Goal: Information Seeking & Learning: Learn about a topic

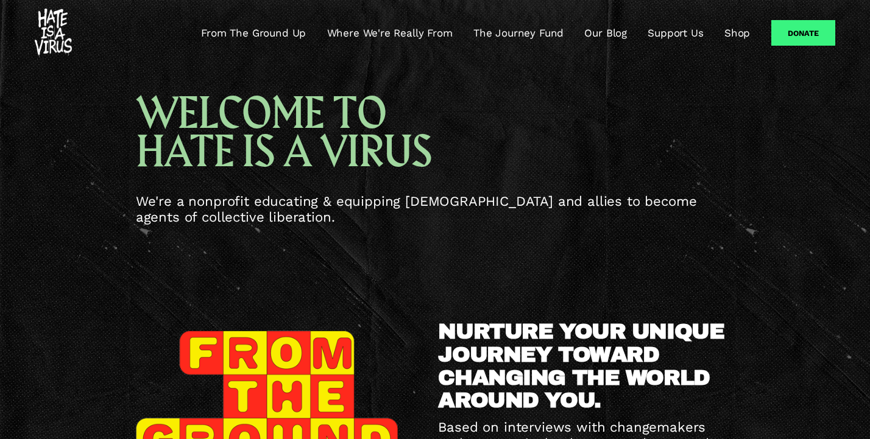
click at [432, 36] on link "Where We're Really From" at bounding box center [390, 33] width 126 height 15
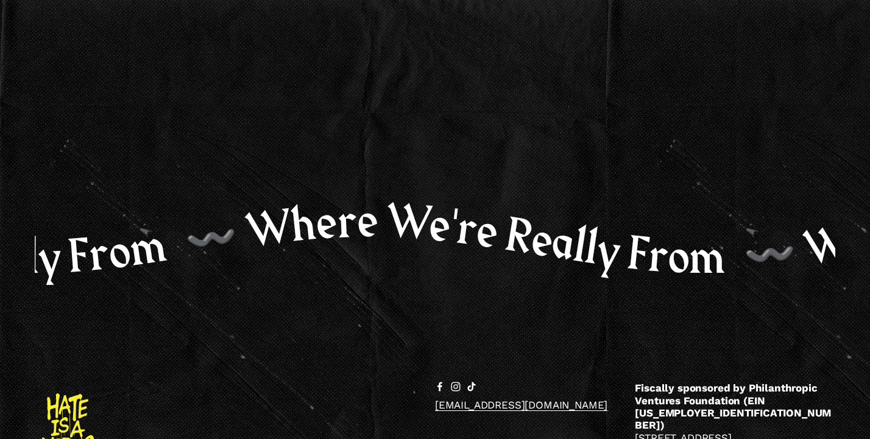
scroll to position [1990, 0]
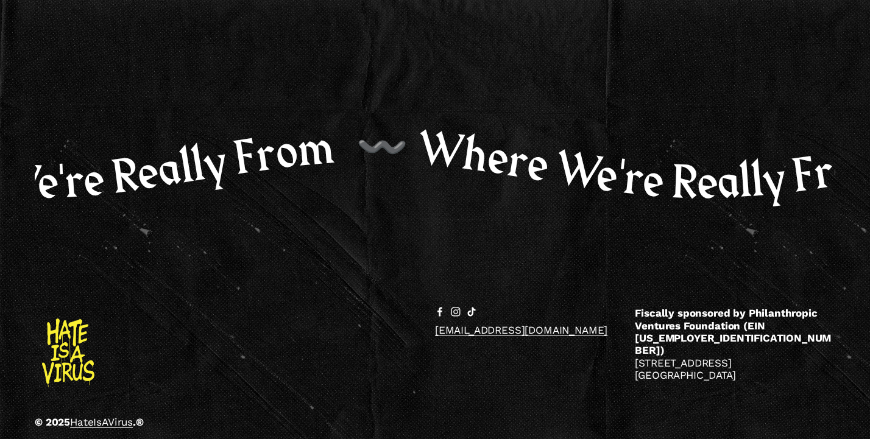
click at [71, 340] on div at bounding box center [68, 353] width 53 height 92
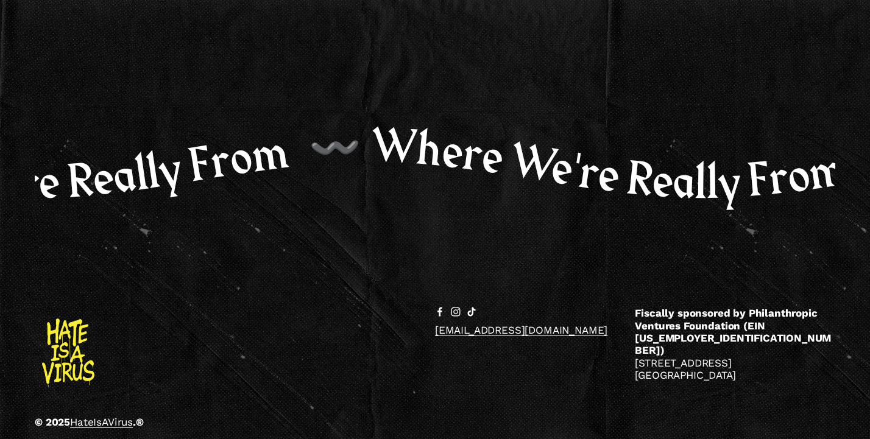
drag, startPoint x: 95, startPoint y: 358, endPoint x: 55, endPoint y: 335, distance: 46.4
click at [55, 335] on div at bounding box center [68, 353] width 66 height 92
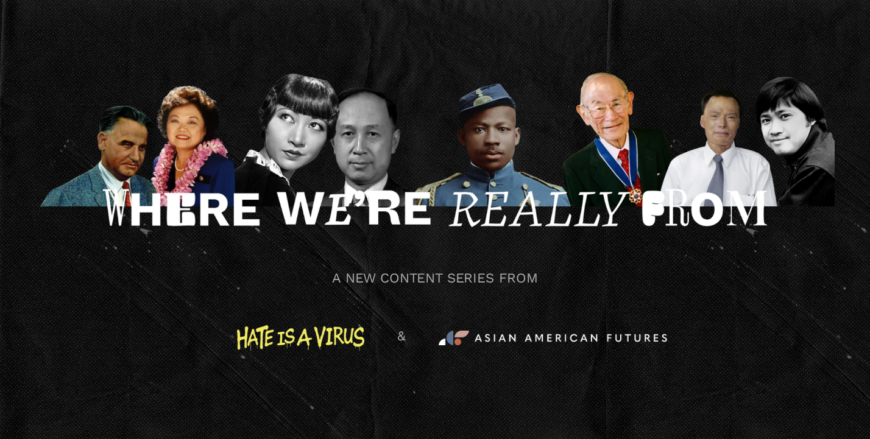
scroll to position [126, 0]
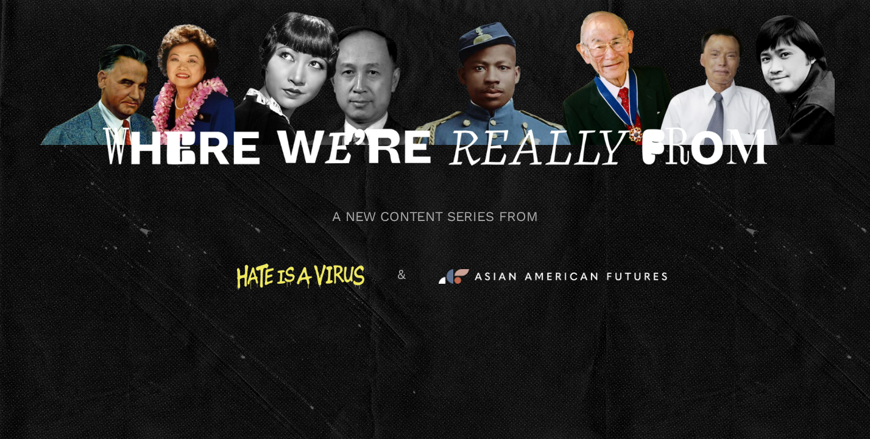
click at [537, 102] on div at bounding box center [435, 73] width 801 height 143
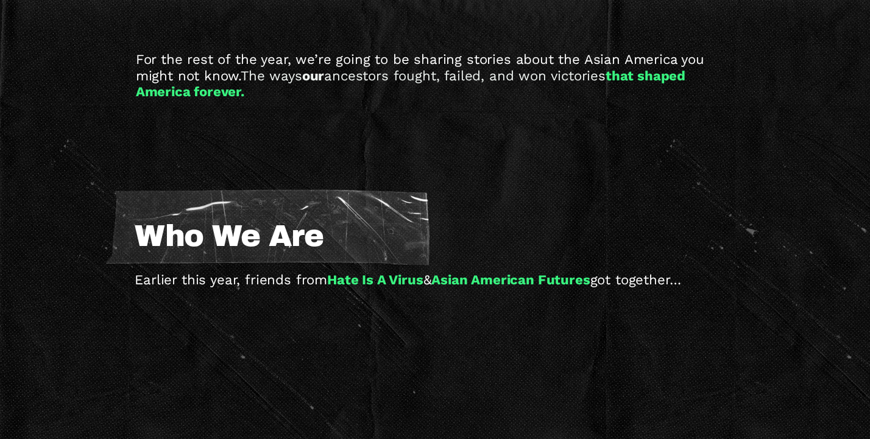
scroll to position [888, 0]
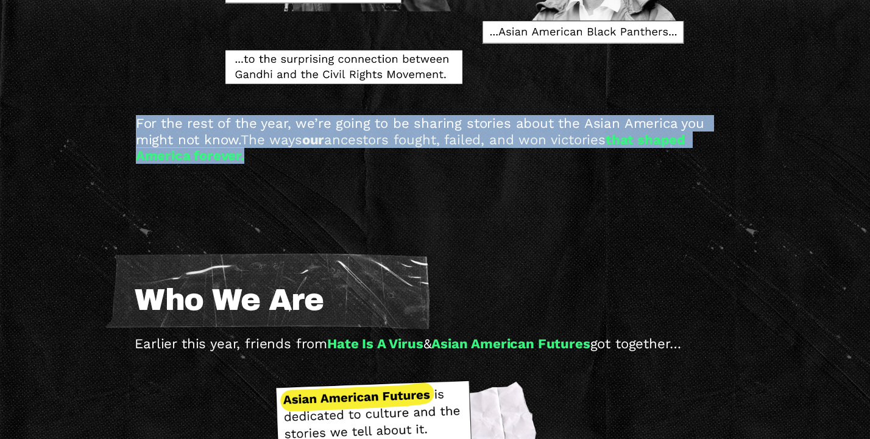
drag, startPoint x: 252, startPoint y: 157, endPoint x: 128, endPoint y: 120, distance: 129.0
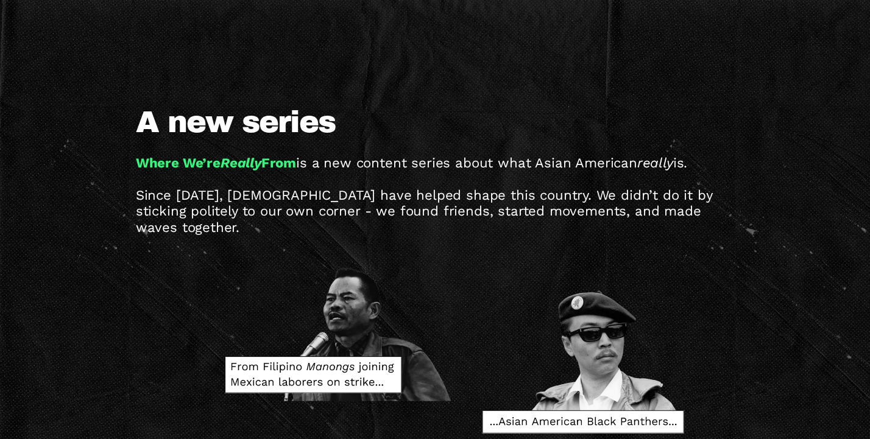
scroll to position [462, 0]
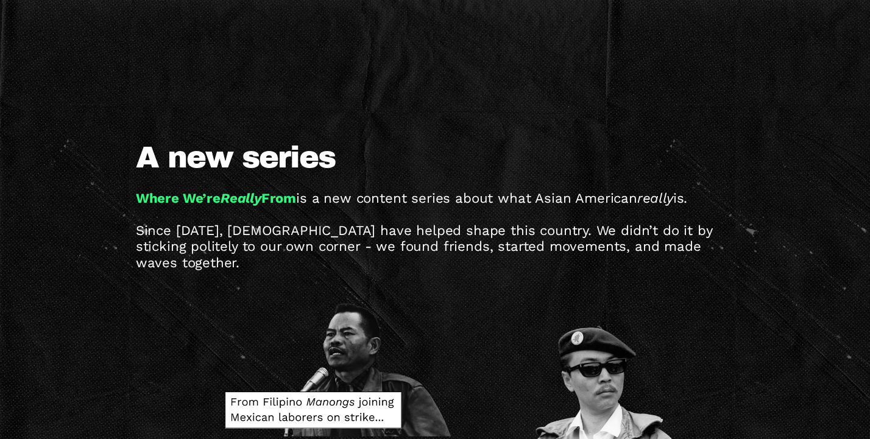
drag, startPoint x: 698, startPoint y: 200, endPoint x: 140, endPoint y: 188, distance: 558.8
click at [140, 188] on div "A new series Where We’re Really From is a new content series about what [DEMOGR…" at bounding box center [435, 365] width 870 height 447
copy p "Where We’re Really From is a new content series about what [DEMOGRAPHIC_DATA] r…"
click at [367, 211] on p "Where We’re Really From is a new content series about what [DEMOGRAPHIC_DATA] r…" at bounding box center [435, 230] width 599 height 81
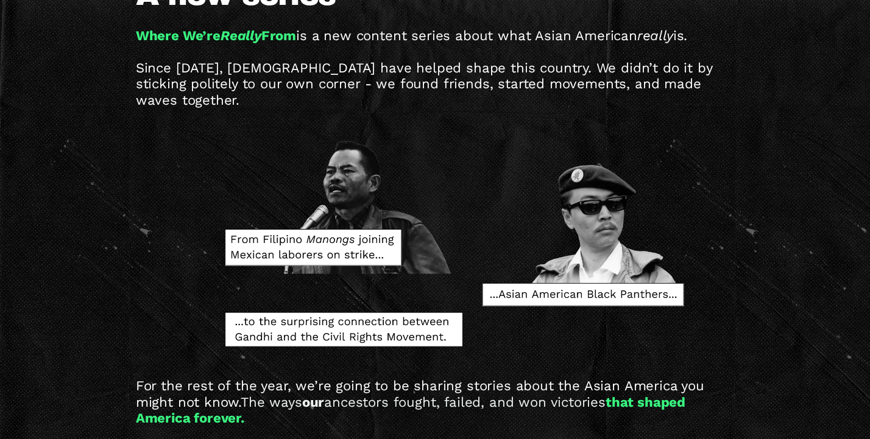
scroll to position [575, 0]
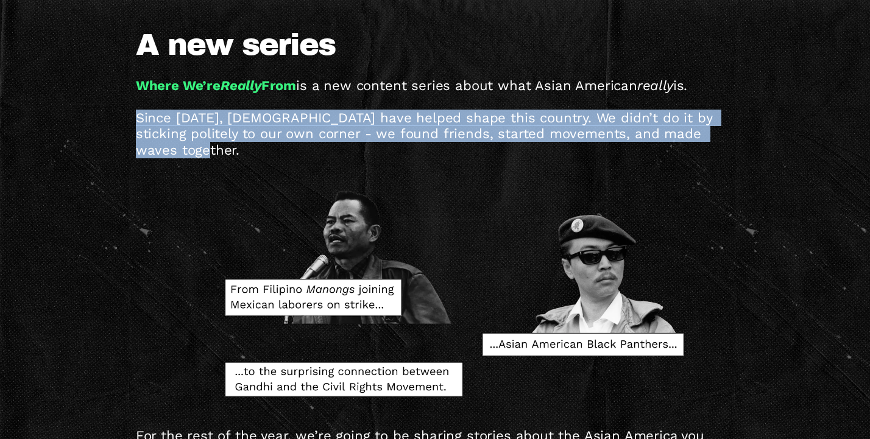
drag, startPoint x: 193, startPoint y: 152, endPoint x: 132, endPoint y: 116, distance: 70.7
click at [132, 116] on div "A new series Where We’re Really From is a new content series about what [DEMOGR…" at bounding box center [435, 252] width 870 height 447
copy p "Since [DATE], [DEMOGRAPHIC_DATA] have helped shape this country. We didn’t do i…"
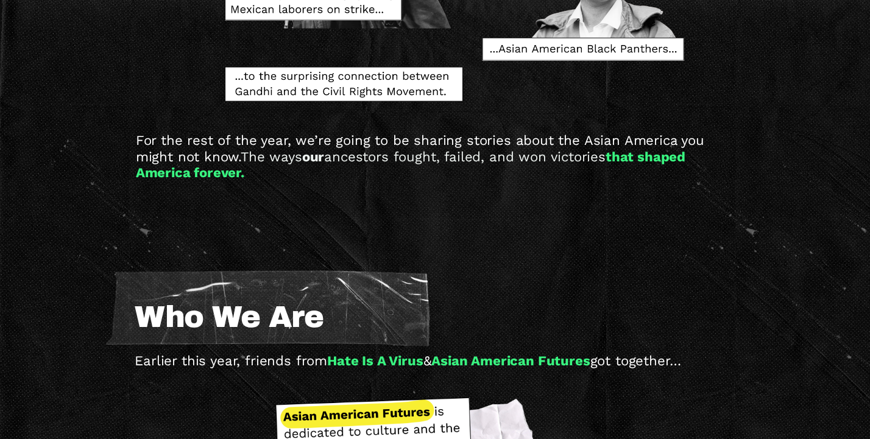
scroll to position [869, 0]
